Goal: Check status

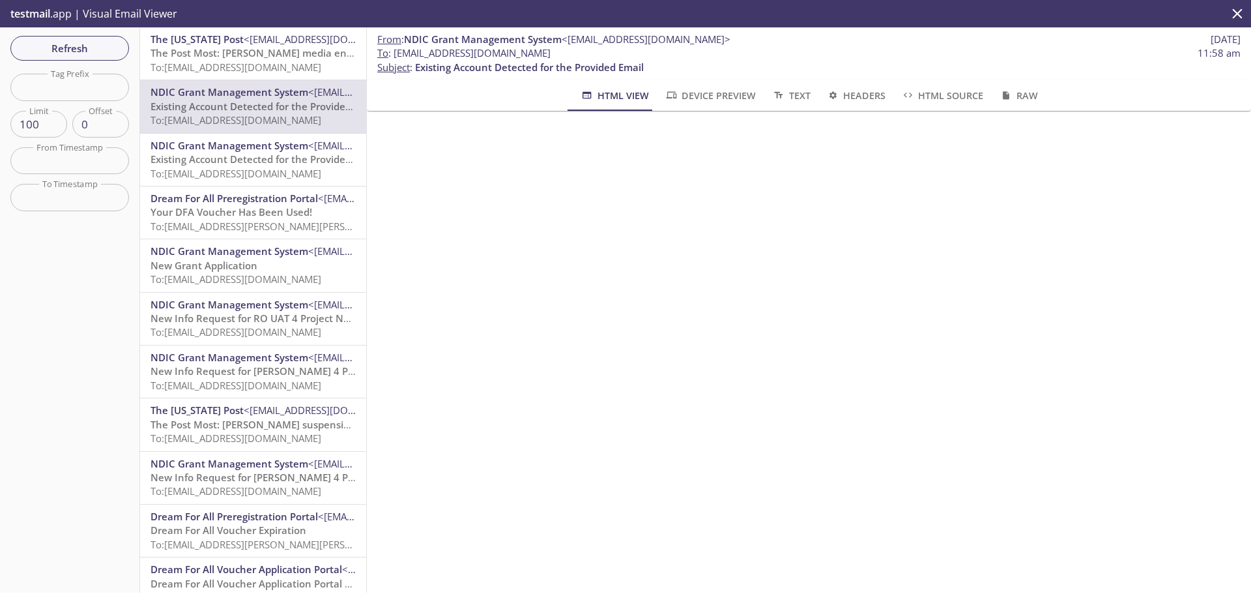
click at [261, 59] on span "The Post Most: [PERSON_NAME] media enforcer is relishing his [PERSON_NAME] mome…" at bounding box center [359, 52] width 416 height 13
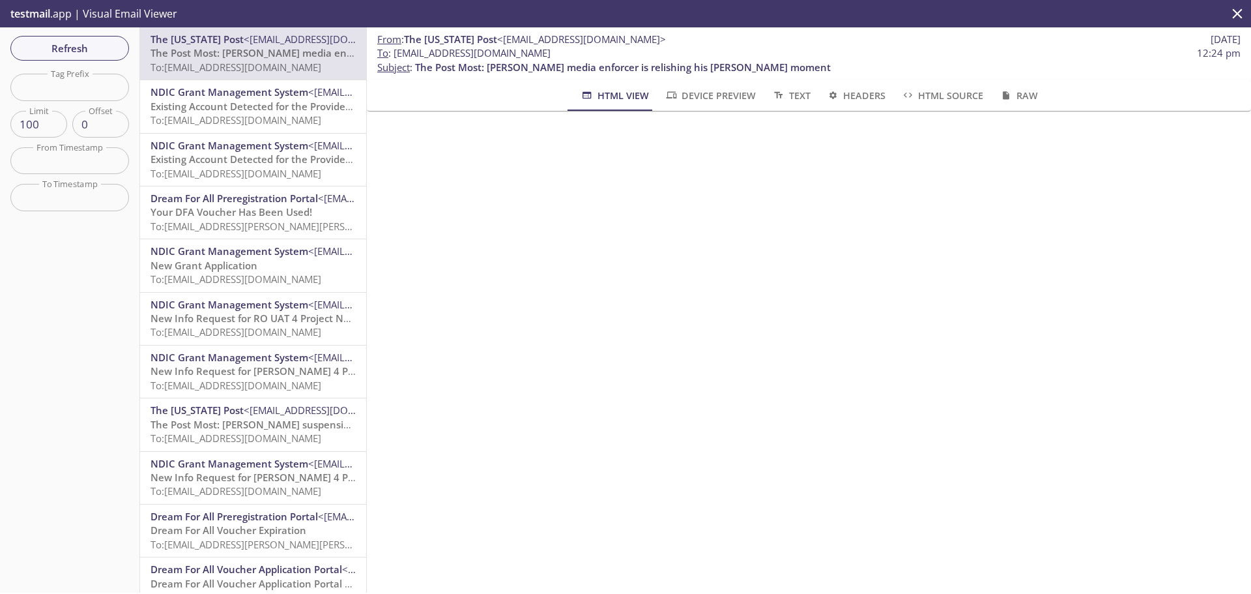
click at [63, 83] on input "text" at bounding box center [69, 87] width 119 height 27
type input "ndic"
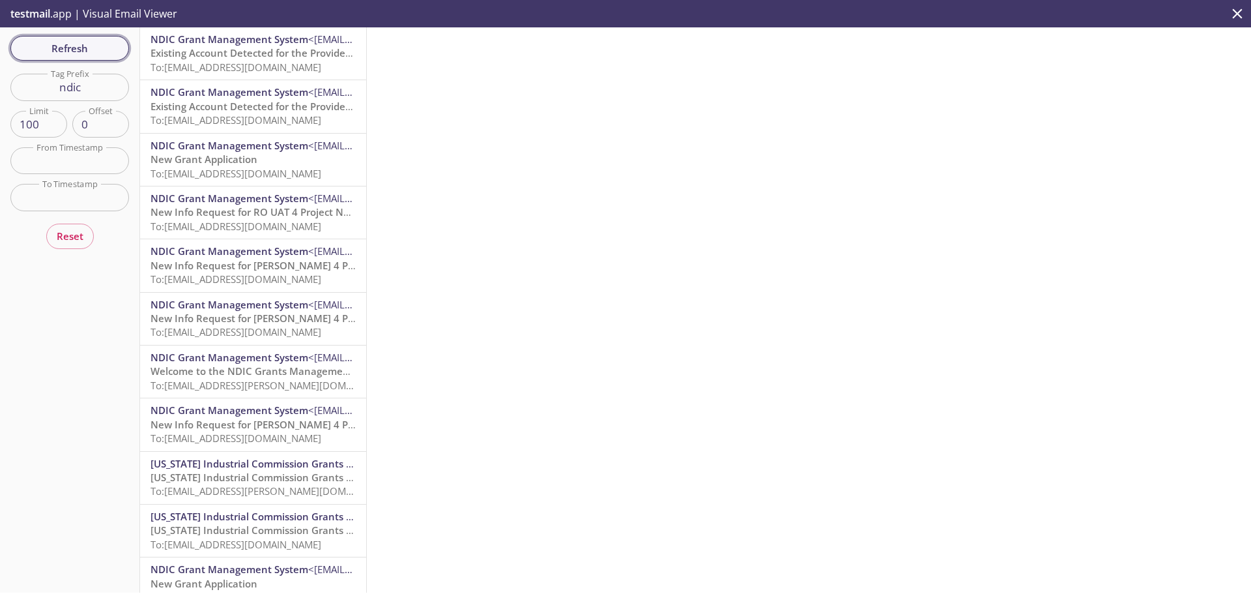
click at [72, 50] on span "Refresh" at bounding box center [70, 48] width 98 height 17
click at [207, 57] on span "Existing Account Detected for the Provided Email" at bounding box center [265, 52] width 229 height 13
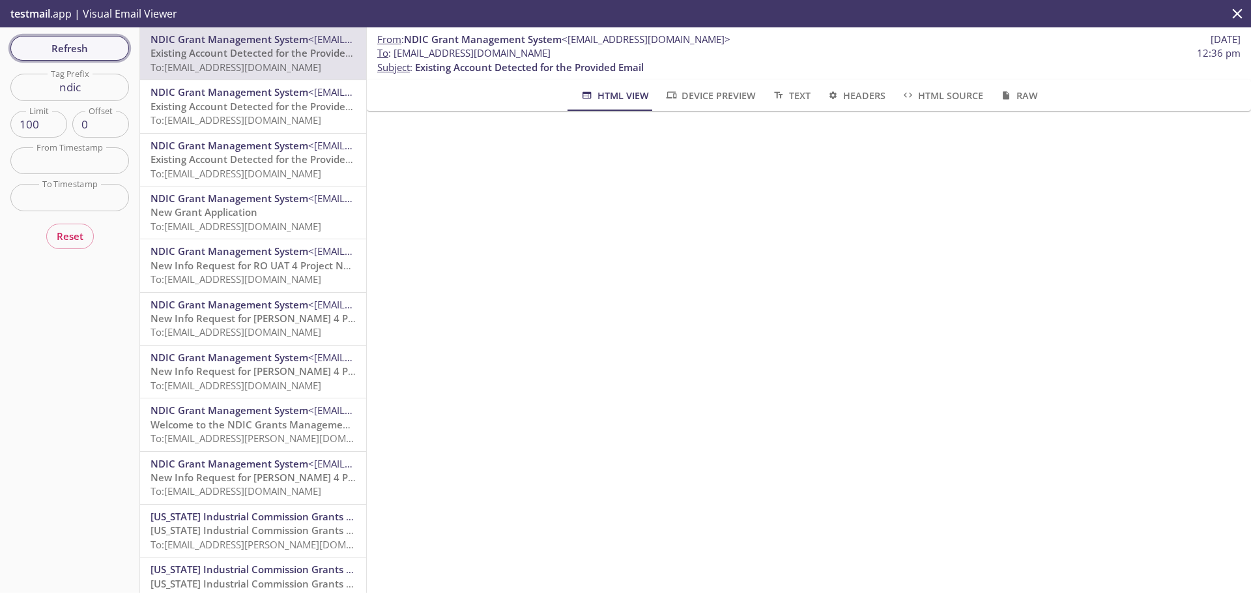
click at [63, 47] on span "Refresh" at bounding box center [70, 48] width 98 height 17
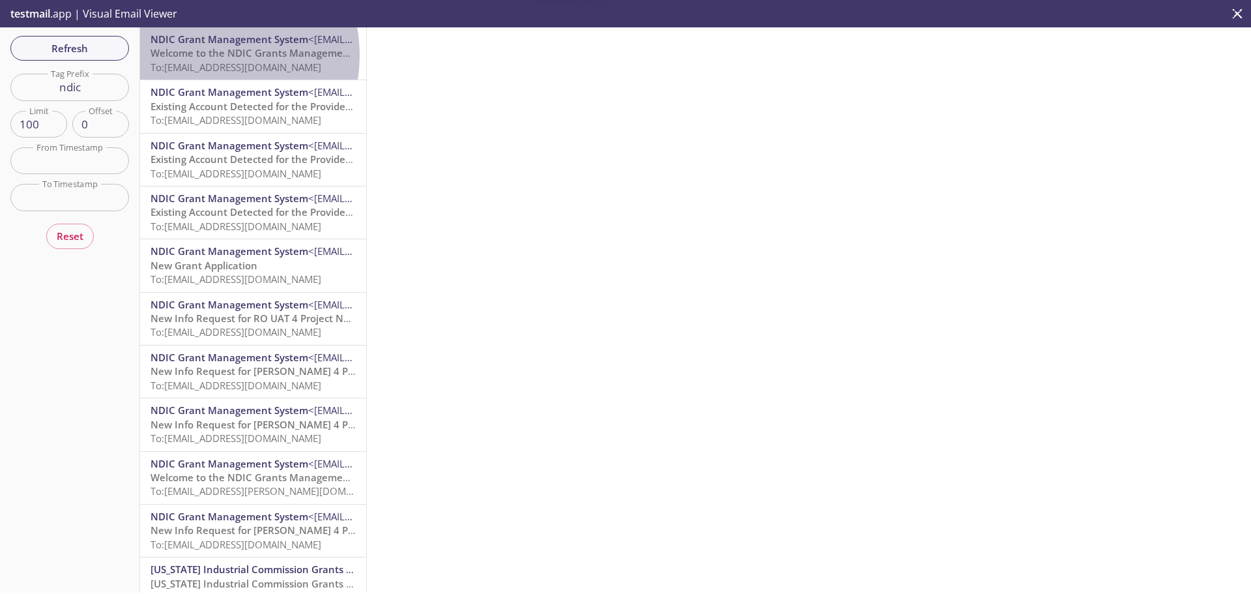
click at [199, 55] on span "Welcome to the NDIC Grants Management System" at bounding box center [270, 52] width 239 height 13
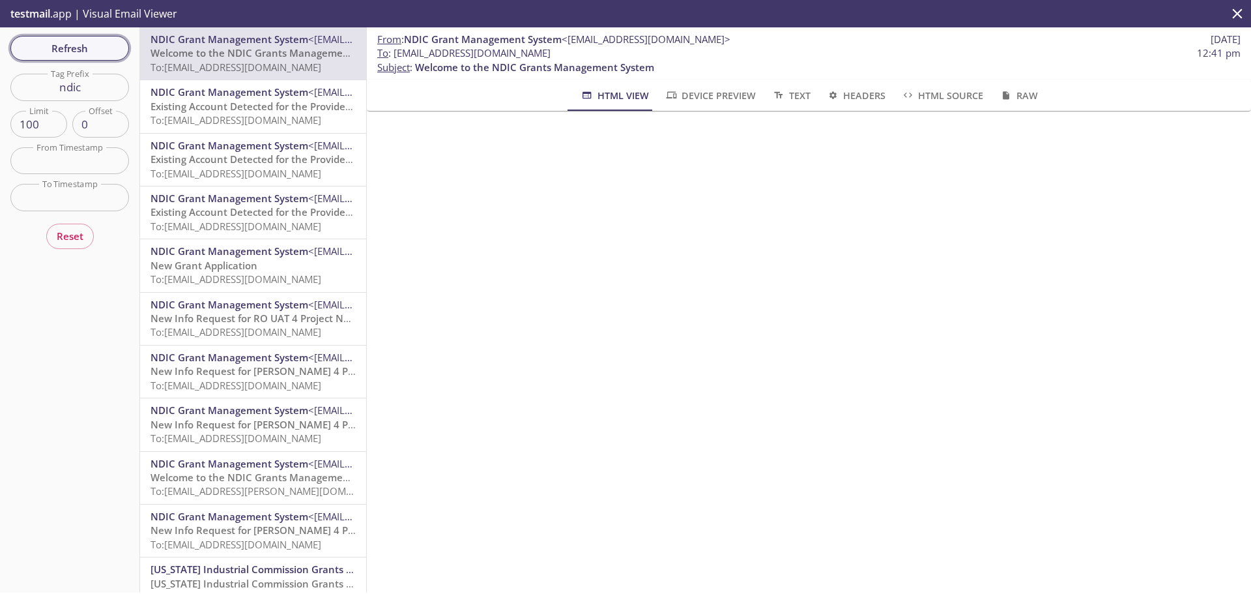
click at [59, 44] on span "Refresh" at bounding box center [70, 48] width 98 height 17
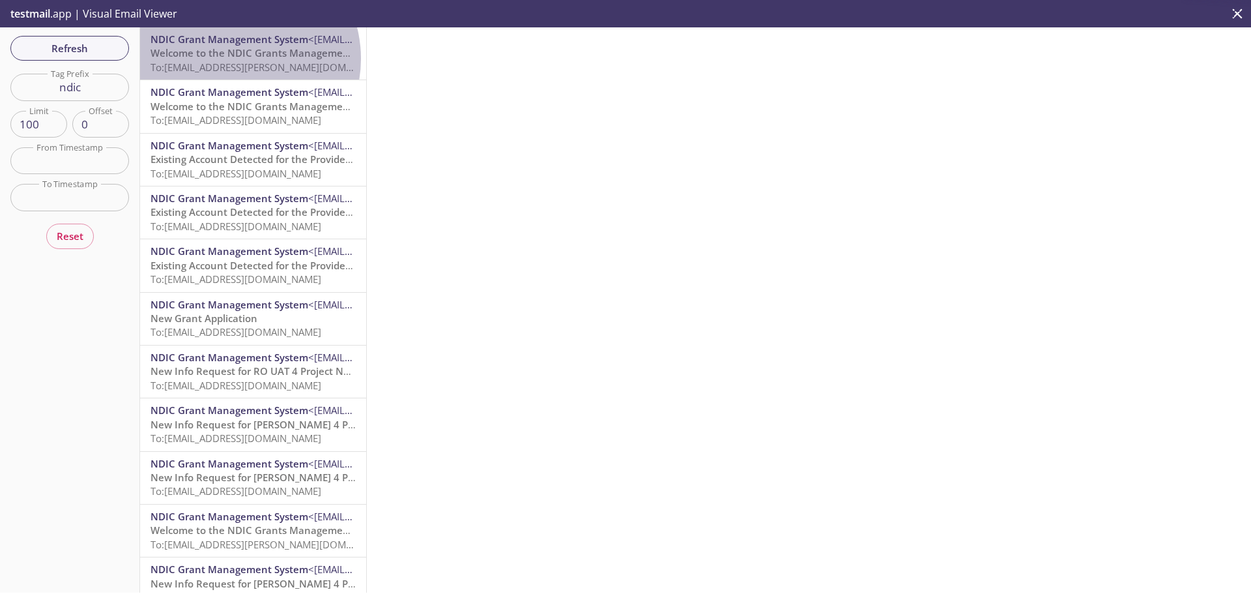
click at [233, 59] on span "Welcome to the NDIC Grants Management System" at bounding box center [270, 52] width 239 height 13
